Goal: Task Accomplishment & Management: Complete application form

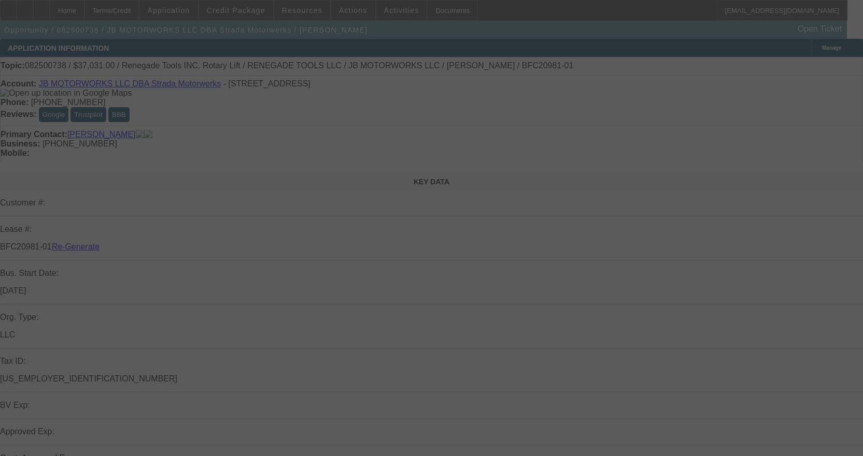
select select "3"
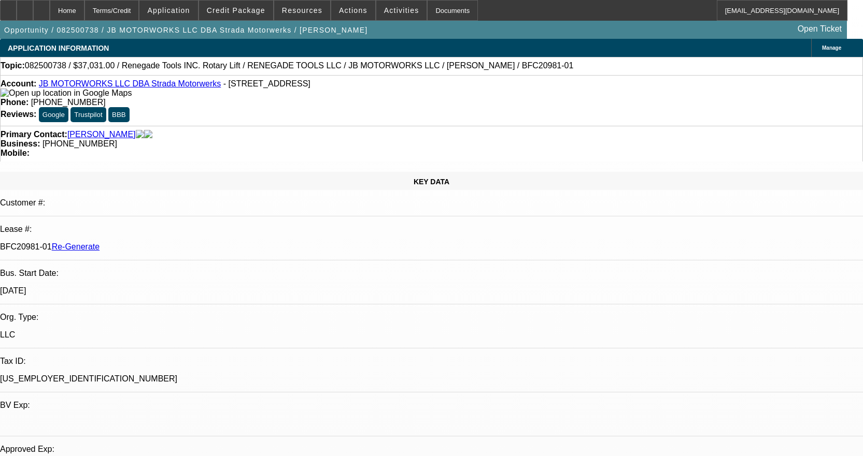
select select "0"
select select "3"
select select "0.1"
select select "4"
click at [437, 9] on div "Documents" at bounding box center [452, 10] width 51 height 21
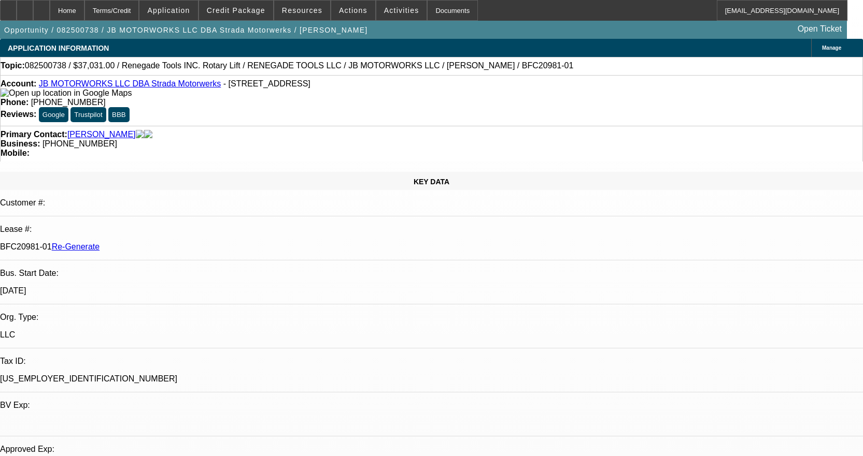
click at [150, 85] on link "JB MOTORWORKS LLC DBA Strada Motorwerks" at bounding box center [130, 83] width 182 height 9
click at [41, 7] on icon at bounding box center [41, 7] width 0 height 0
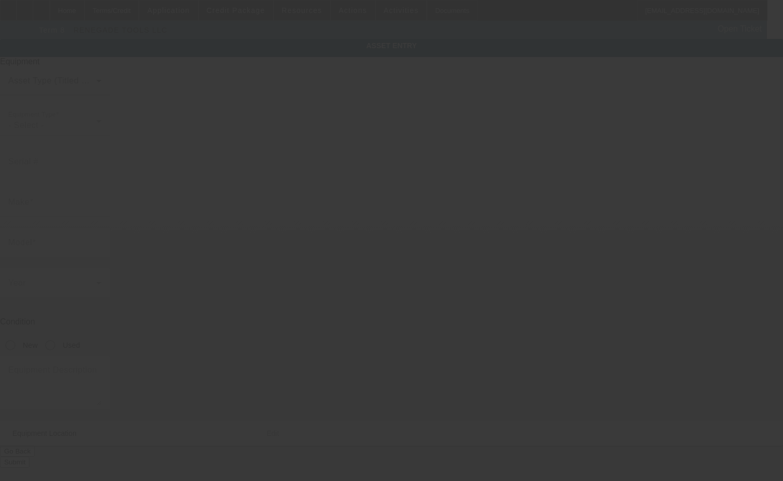
type input "Renegade Tools INC."
type input "Rotary Lift"
radio input "true"
type textarea "Rotary lift for automotive services"
type input "3061 Lamb Ave"
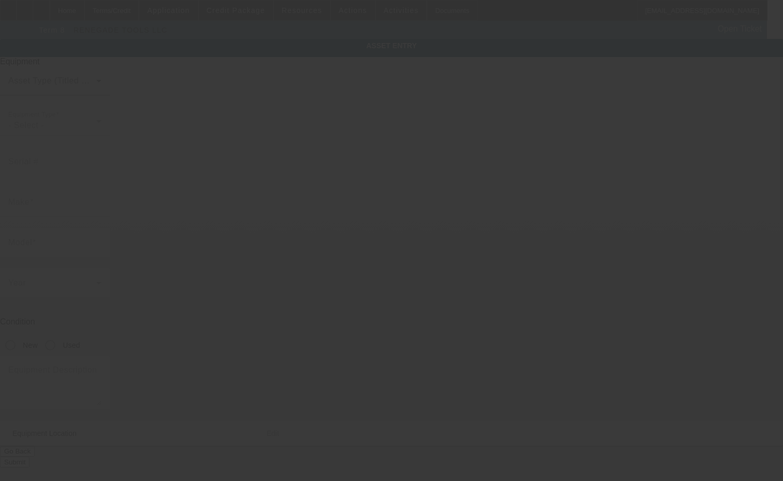
type input "Columbus"
type input "43219"
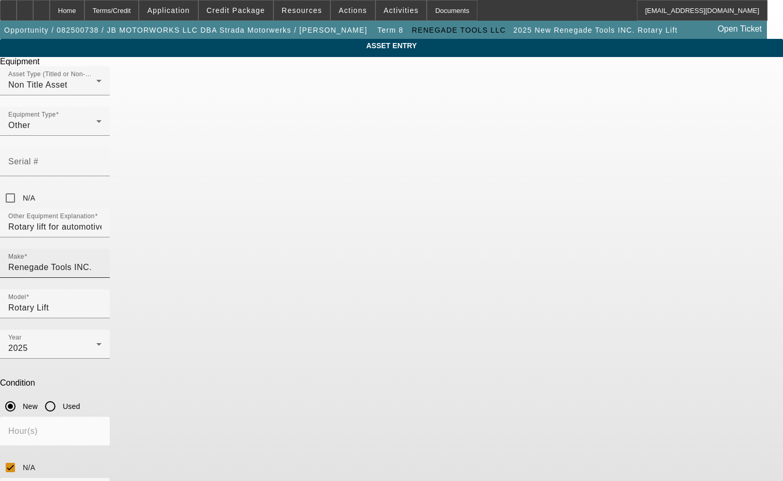
click at [102, 261] on input "Renegade Tools INC." at bounding box center [54, 267] width 93 height 12
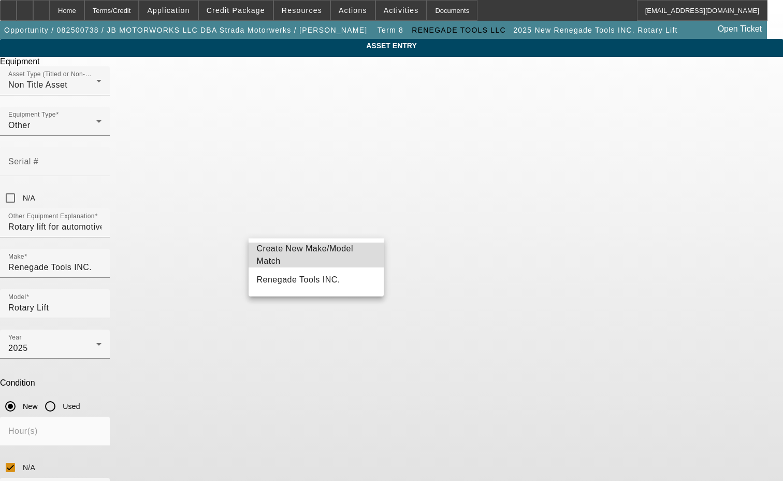
click at [343, 256] on span "Create New Make/Model Match" at bounding box center [305, 254] width 97 height 21
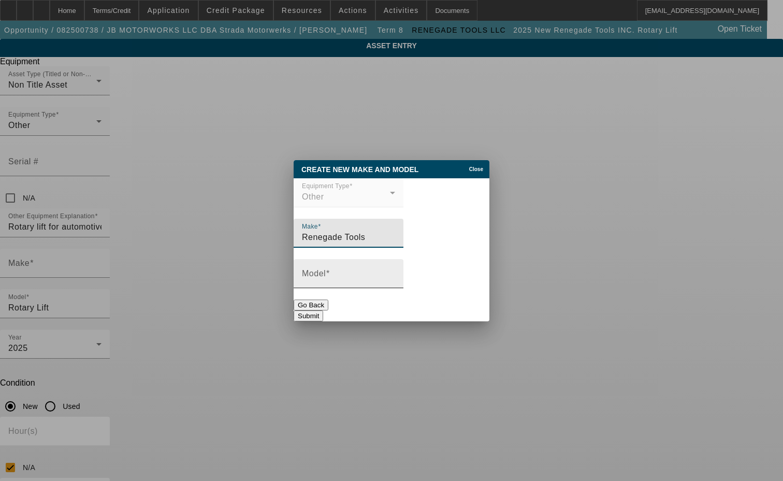
type input "Renegade Tools"
click at [332, 280] on input "Model" at bounding box center [348, 277] width 93 height 12
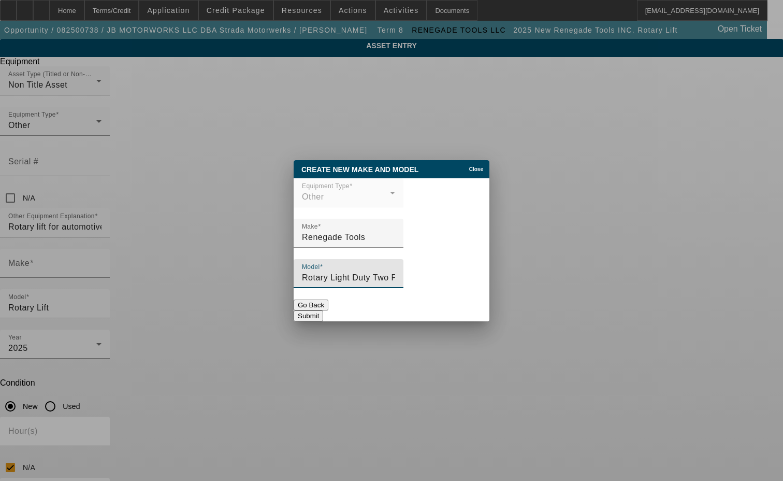
type input "Rotary Light Duty Two Post Vehicle Lift"
click at [323, 310] on button "Submit" at bounding box center [309, 315] width 30 height 11
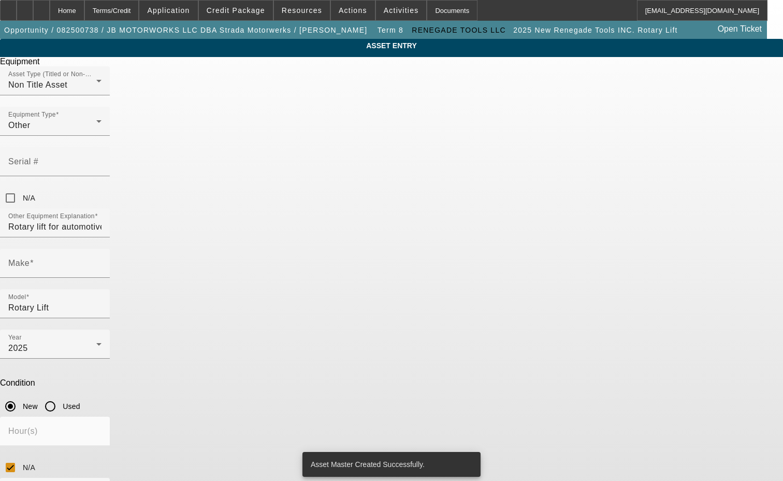
type input "Renegade Tools"
type input "Rotary Light Duty Two Post Vehicle Lift"
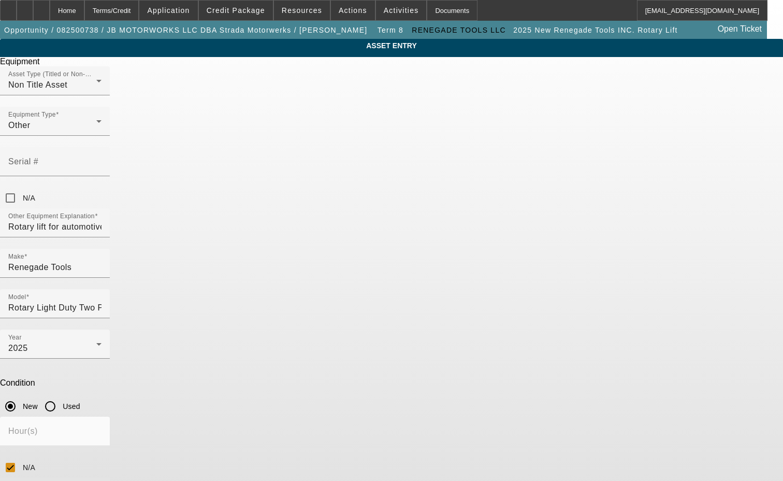
drag, startPoint x: 367, startPoint y: 356, endPoint x: 226, endPoint y: 349, distance: 141.1
click at [226, 349] on div "ASSET ENTRY Delete asset Equipment Asset Type (Titled or Non-Titled) Non Title …" at bounding box center [391, 314] width 783 height 551
type textarea "includes all accessories, attachments and options"
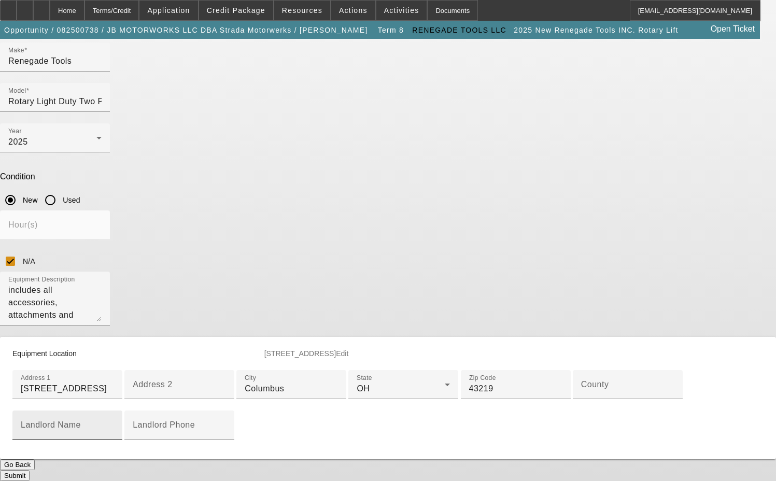
scroll to position [259, 0]
click at [581, 395] on input "County" at bounding box center [627, 388] width 93 height 12
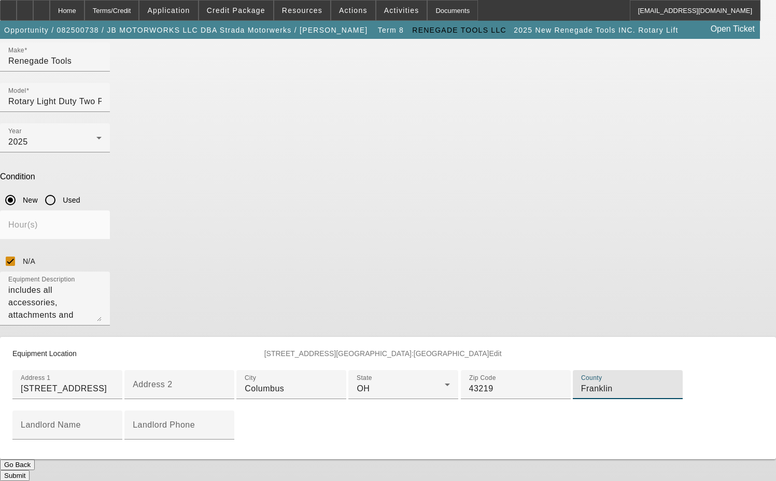
scroll to position [348, 0]
type input "Franklin"
click at [30, 470] on button "Submit" at bounding box center [15, 475] width 30 height 11
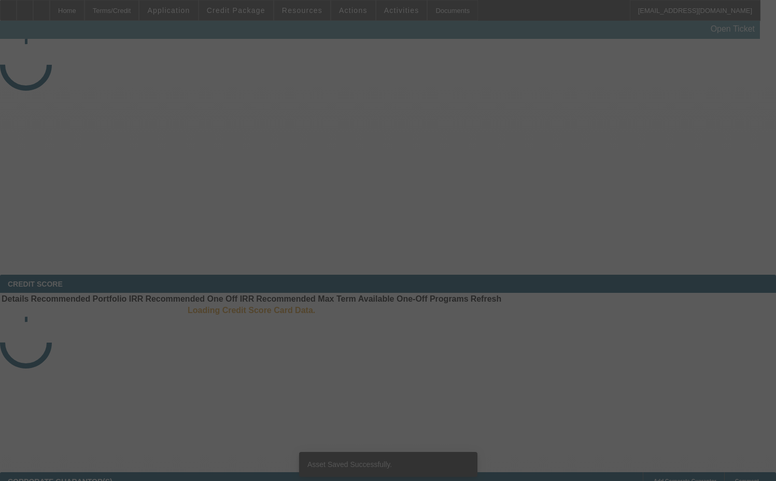
select select "3"
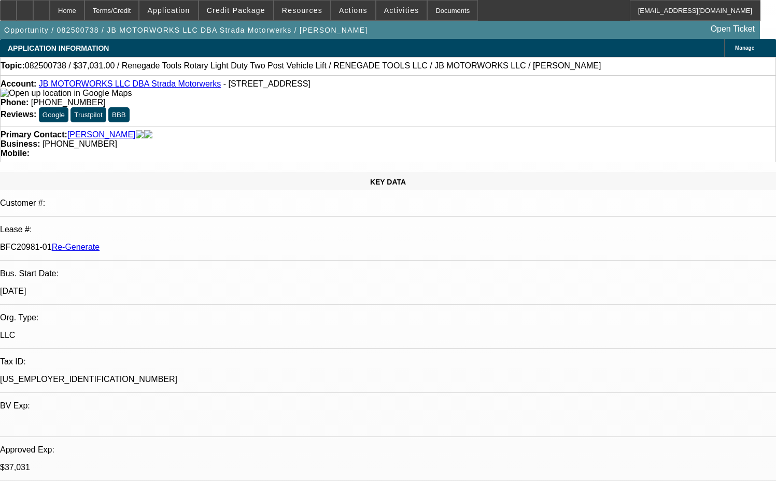
select select "0"
select select "3"
select select "0.1"
select select "4"
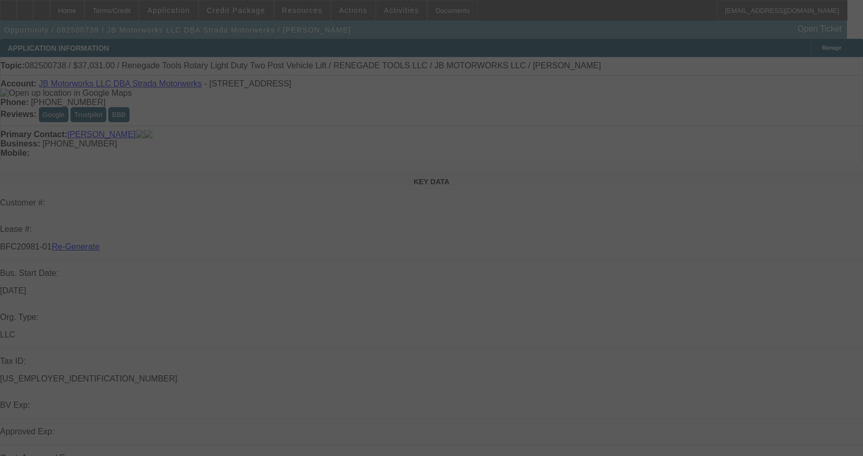
select select "3"
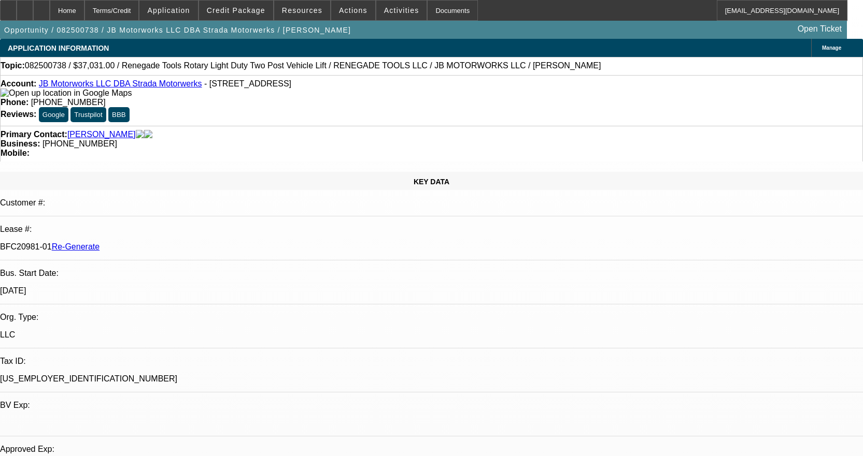
select select "0"
select select "3"
select select "0.1"
select select "4"
click at [434, 11] on div "Documents" at bounding box center [452, 10] width 51 height 21
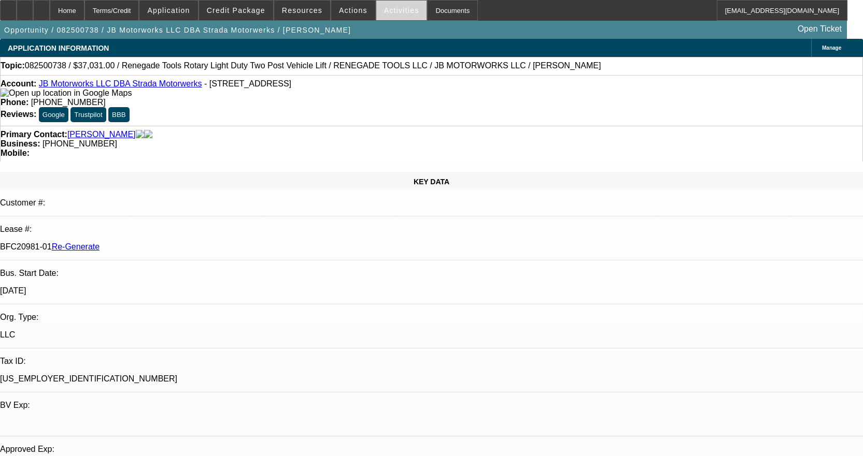
click at [388, 8] on span "Activities" at bounding box center [401, 10] width 35 height 8
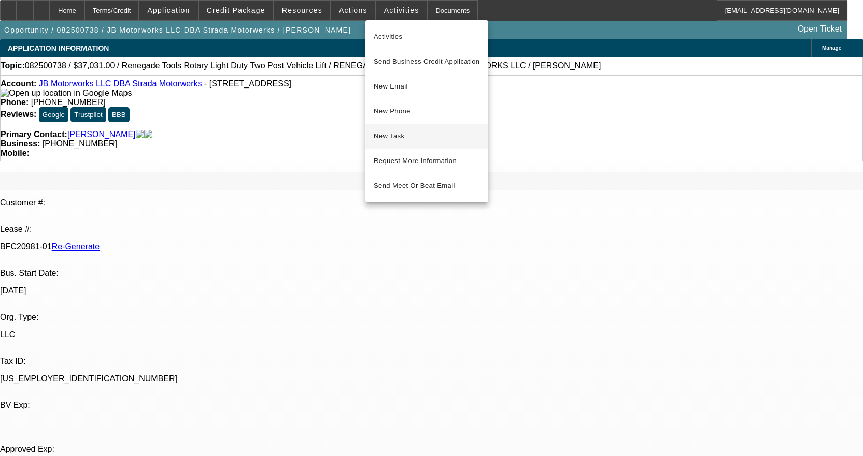
click at [401, 137] on span "New Task" at bounding box center [427, 136] width 106 height 12
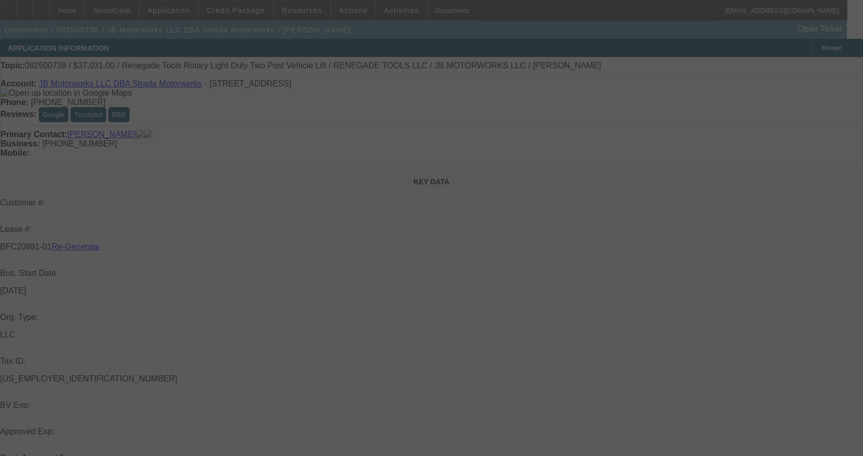
select select "3"
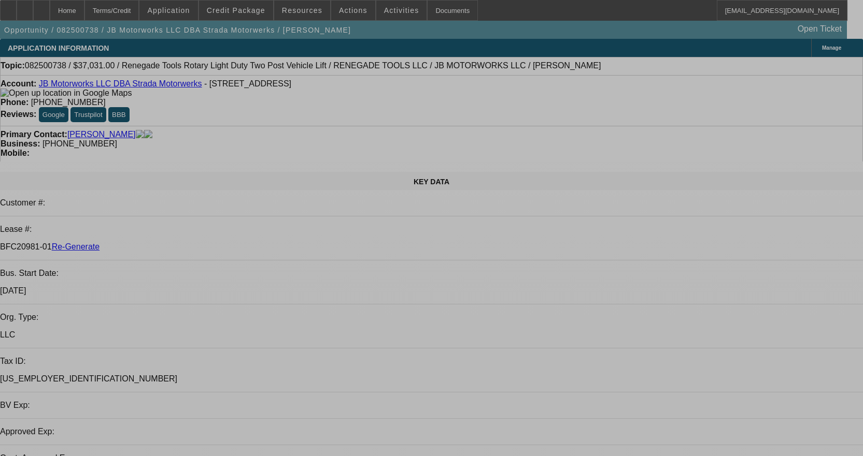
select select "0"
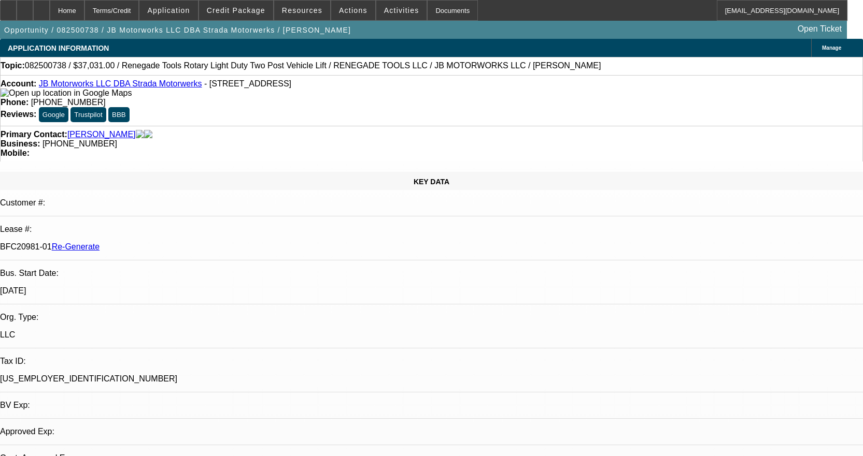
select select "3"
select select "0.1"
select select "4"
click at [435, 18] on div "Documents" at bounding box center [452, 10] width 51 height 21
